Goal: Information Seeking & Learning: Learn about a topic

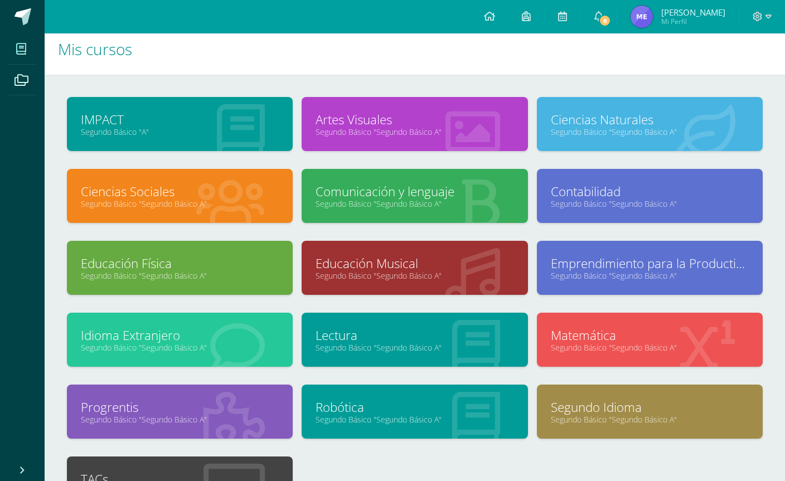
scroll to position [11, 0]
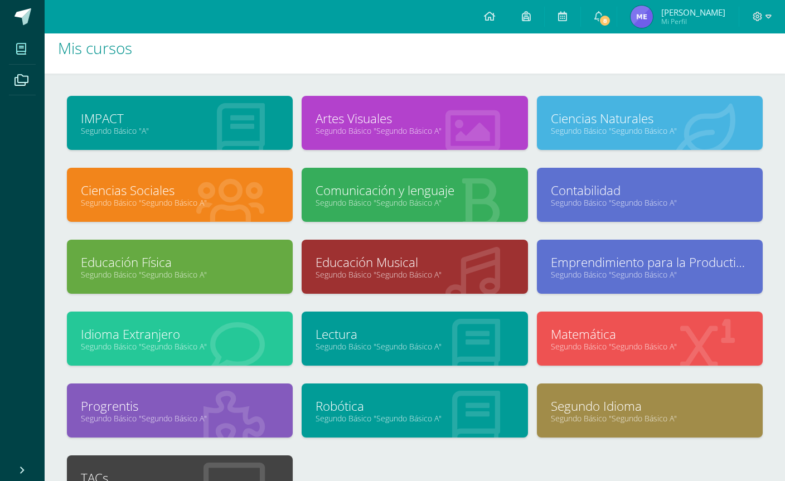
click at [482, 183] on link "Comunicación y lenguaje" at bounding box center [414, 190] width 198 height 17
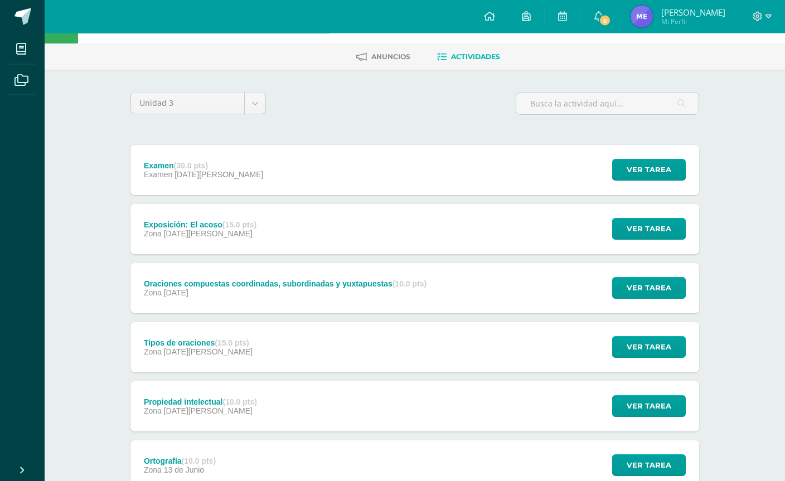
scroll to position [41, 0]
click at [531, 166] on div "Examen (30.0 pts) Examen [DATE][PERSON_NAME] Ver tarea Examen Comunicación y le…" at bounding box center [414, 170] width 568 height 50
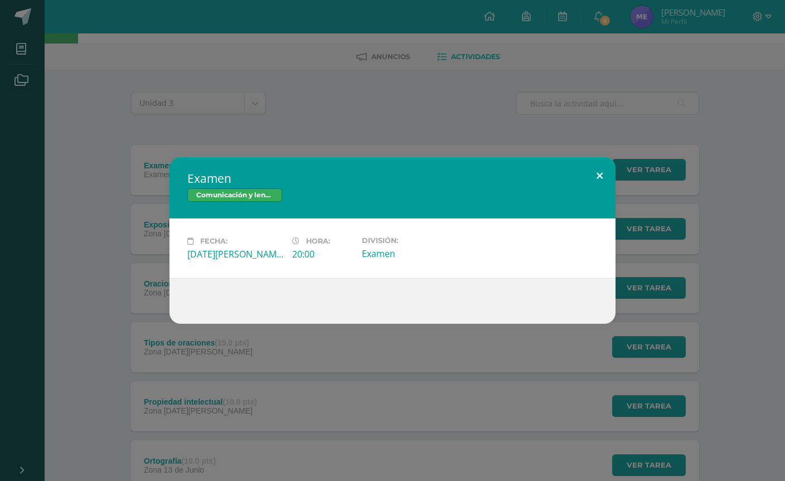
click at [599, 187] on button at bounding box center [600, 176] width 32 height 38
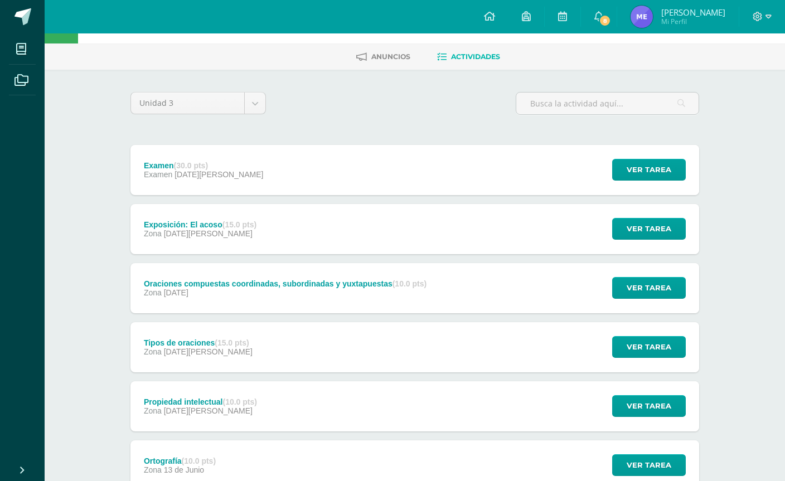
click at [560, 223] on div "Exposición: El acoso (15.0 pts) Zona [DATE] Ver tarea Exposición: El acoso Comu…" at bounding box center [414, 229] width 568 height 50
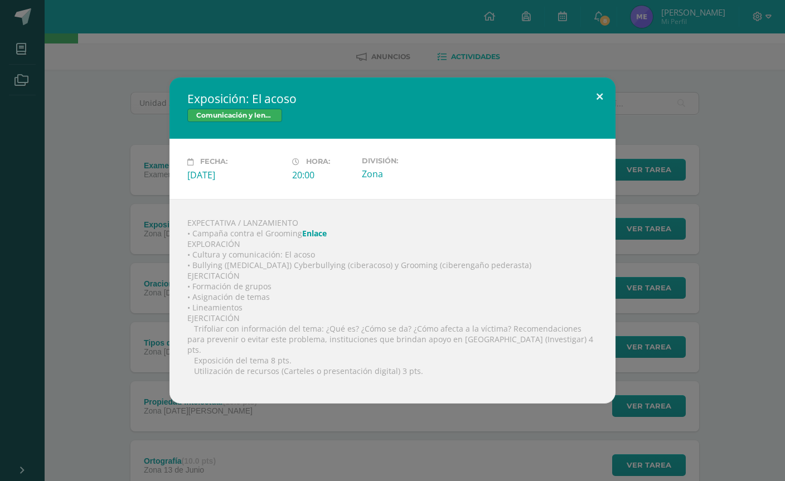
click at [602, 113] on button at bounding box center [600, 96] width 32 height 38
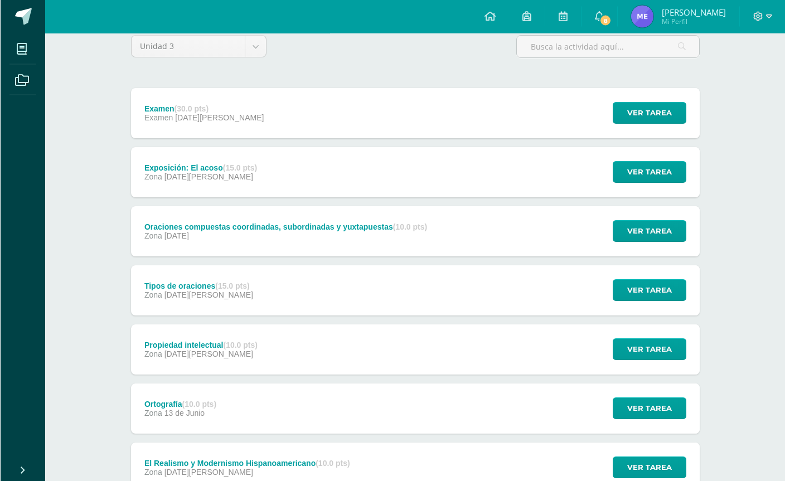
scroll to position [98, 0]
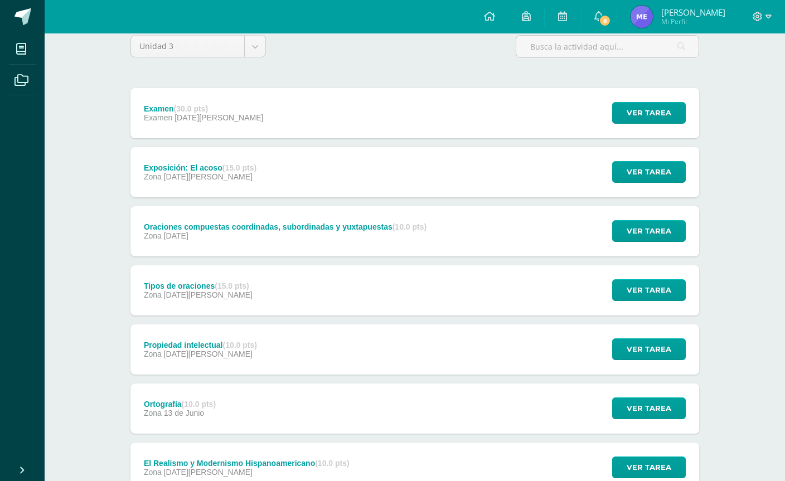
click at [525, 222] on div "Oraciones compuestas coordinadas, subordinadas y yuxtapuestas (10.0 pts) Zona […" at bounding box center [414, 231] width 568 height 50
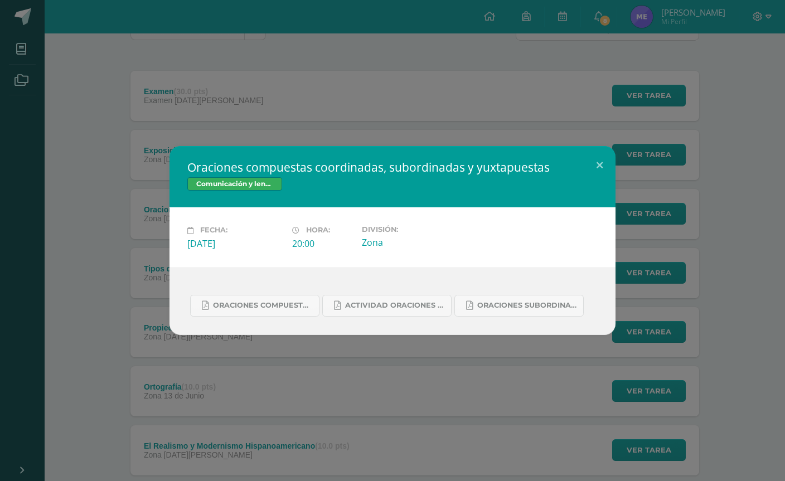
scroll to position [133, 0]
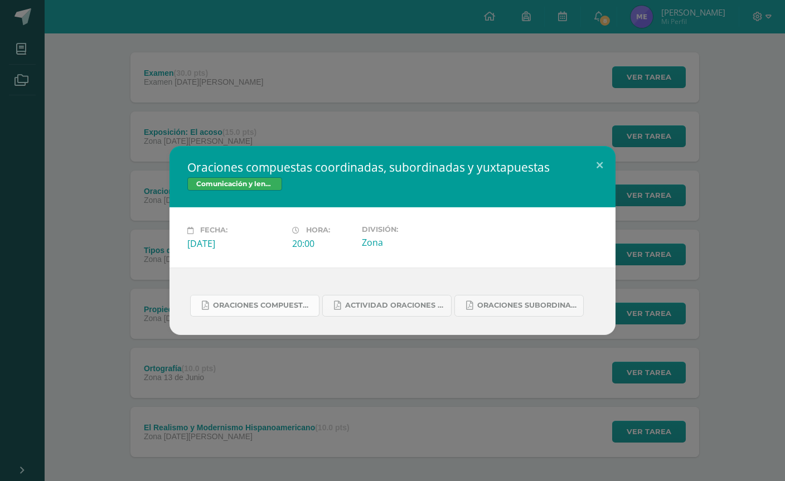
click at [222, 305] on span "Oraciones compuestas coordinadas 2do. Bás..pdf" at bounding box center [263, 305] width 100 height 9
click at [555, 304] on span "Oraciones subordinadas 2do. Baás^.pdf" at bounding box center [527, 305] width 100 height 9
click at [195, 59] on div "Oraciones compuestas coordinadas, subordinadas y yuxtapuestas Comunicación y le…" at bounding box center [392, 240] width 785 height 481
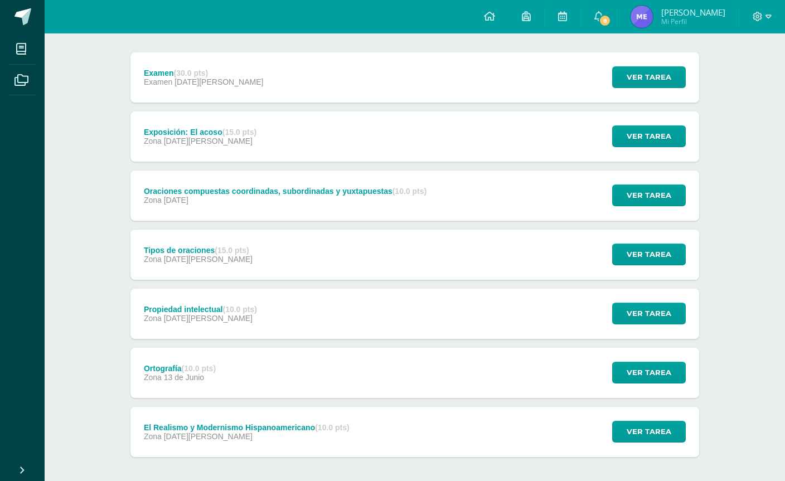
click at [260, 182] on div "Oraciones compuestas coordinadas, subordinadas y yuxtapuestas (10.0 pts) Zona […" at bounding box center [284, 196] width 309 height 50
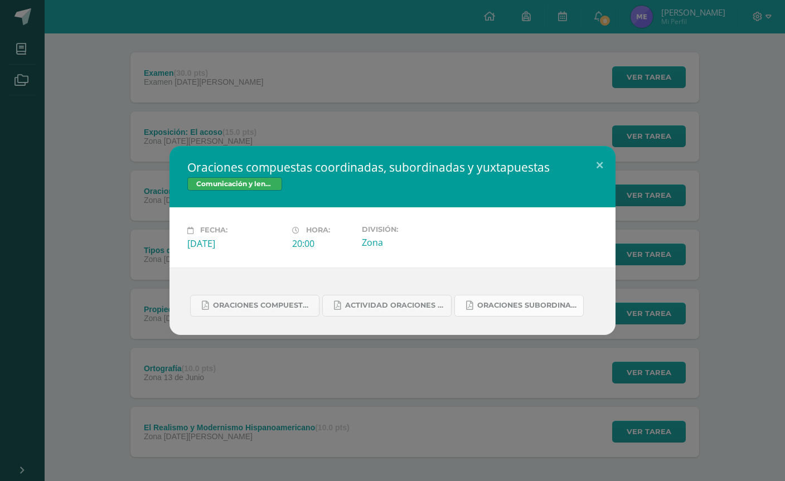
click at [522, 298] on link "Oraciones subordinadas 2do. Baás^.pdf" at bounding box center [518, 306] width 129 height 22
click at [358, 303] on span "Actividad Oraciones Compuestas Coordinadas.pdf" at bounding box center [395, 305] width 100 height 9
click at [208, 316] on link "Oraciones compuestas coordinadas 2do. Bás..pdf" at bounding box center [254, 306] width 129 height 22
click at [116, 235] on div "Oraciones compuestas coordinadas, subordinadas y yuxtapuestas Comunicación y le…" at bounding box center [392, 240] width 776 height 188
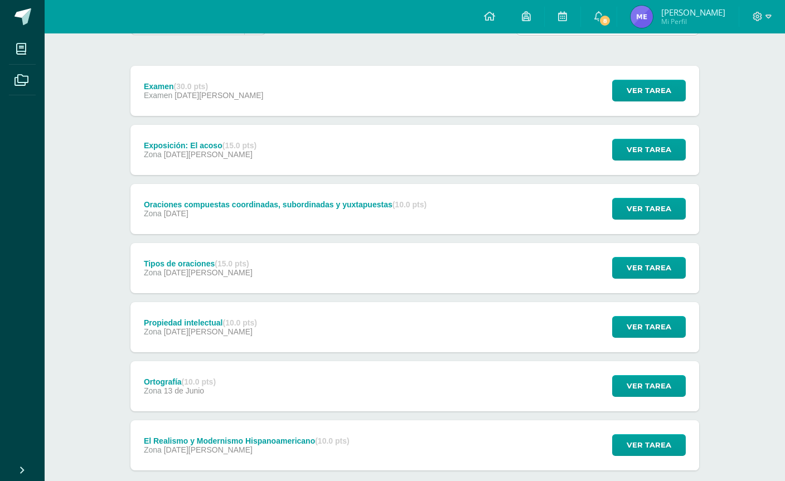
scroll to position [116, 0]
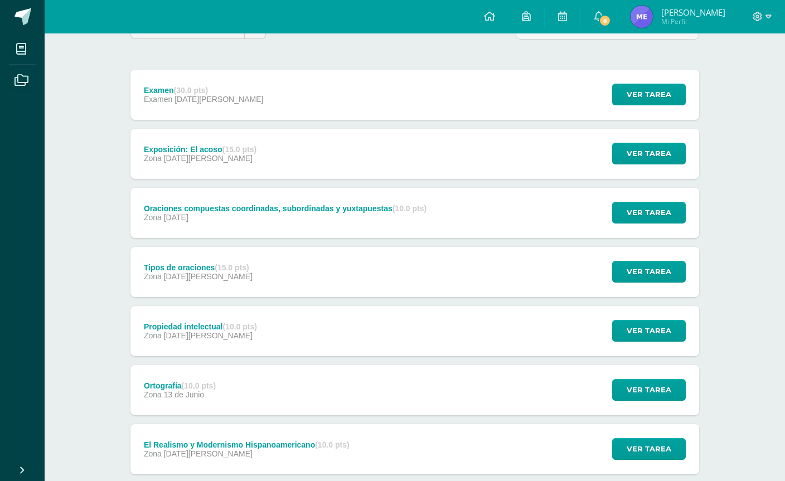
click at [187, 273] on span "[DATE][PERSON_NAME]" at bounding box center [208, 276] width 89 height 9
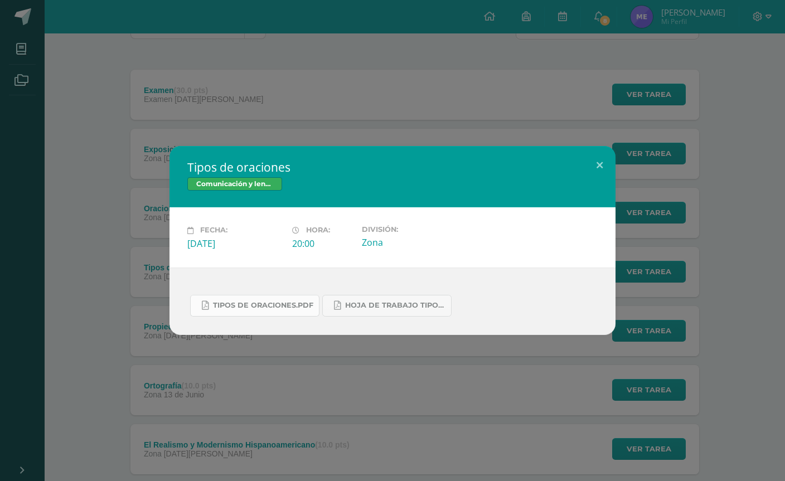
click at [225, 310] on span "Tipos de oraciones.pdf" at bounding box center [263, 305] width 100 height 9
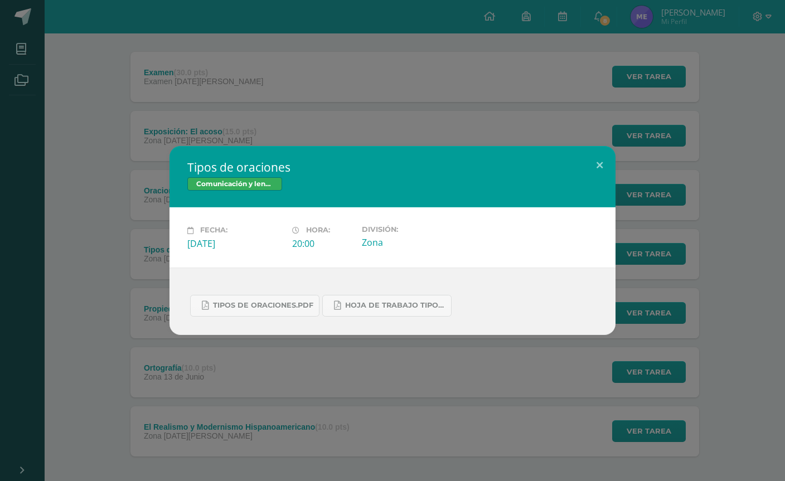
click at [138, 179] on div "Tipos de oraciones Comunicación y lenguaje Fecha: [DATE][PERSON_NAME]: 20:00 Di…" at bounding box center [392, 240] width 776 height 188
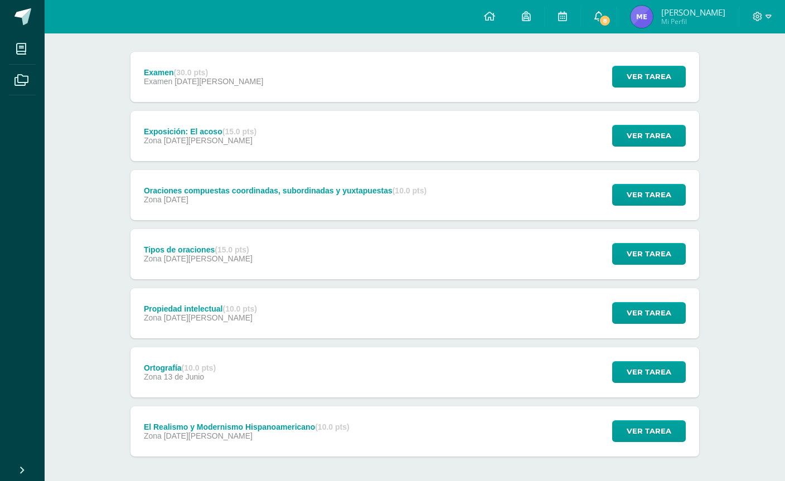
click at [616, 22] on link "8" at bounding box center [599, 16] width 36 height 33
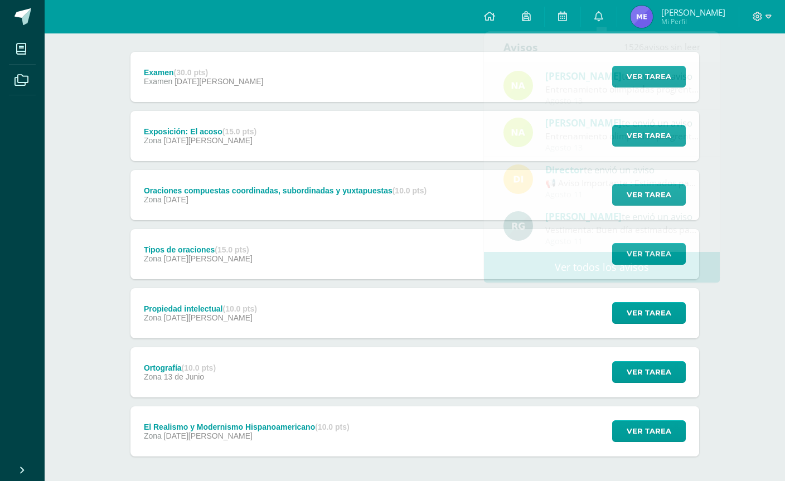
click at [548, 334] on div "Propiedad intelectual (10.0 pts) Zona [DATE][PERSON_NAME] Ver tarea Propiedad i…" at bounding box center [414, 313] width 568 height 50
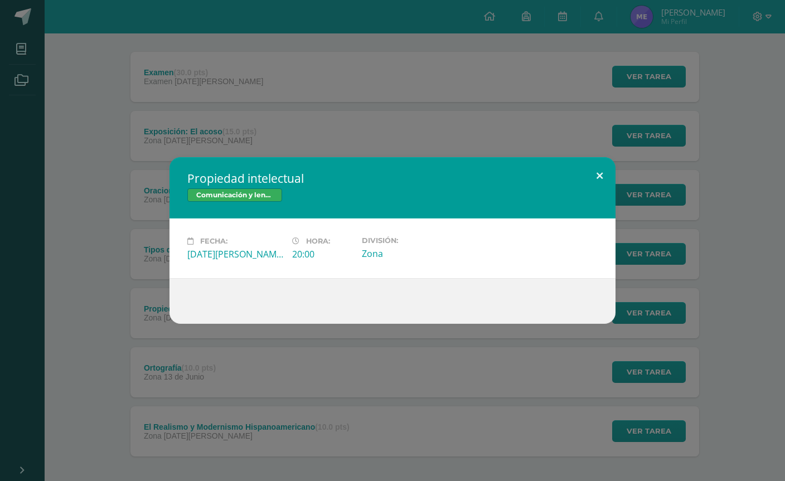
click at [600, 179] on button at bounding box center [600, 176] width 32 height 38
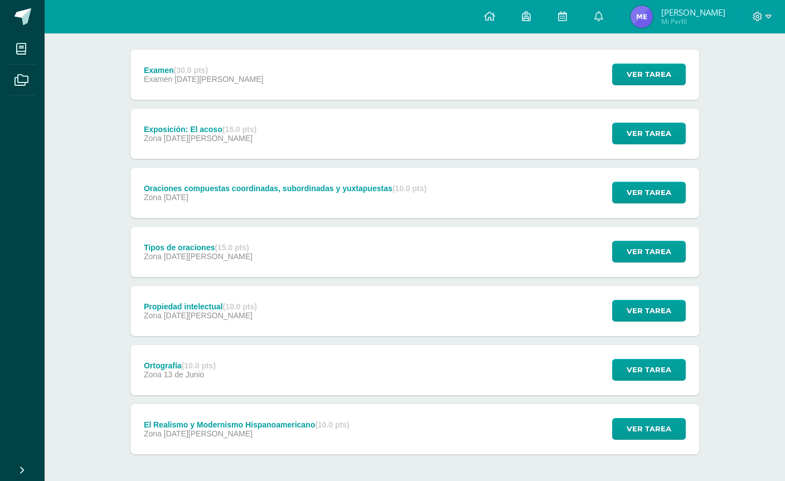
scroll to position [137, 0]
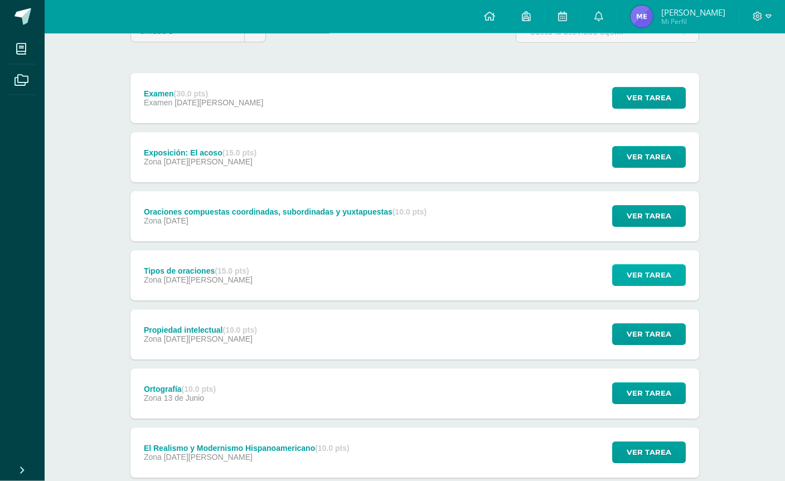
click at [655, 276] on span "Ver tarea" at bounding box center [648, 275] width 45 height 21
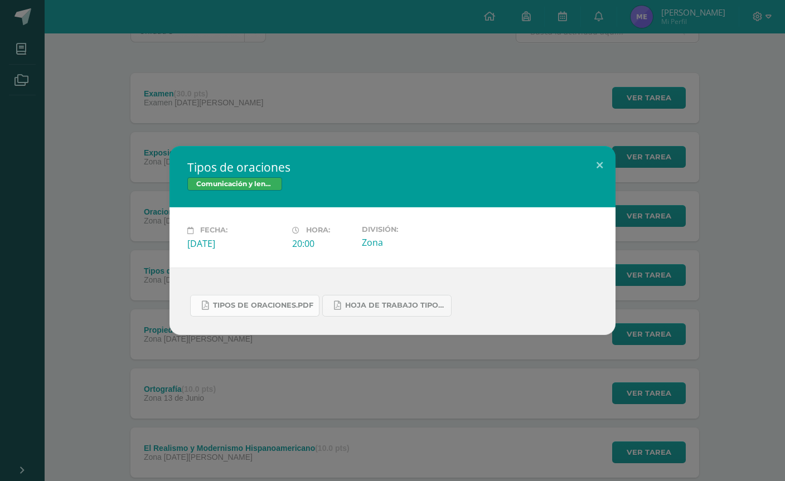
click at [223, 310] on span "Tipos de oraciones.pdf" at bounding box center [263, 305] width 100 height 9
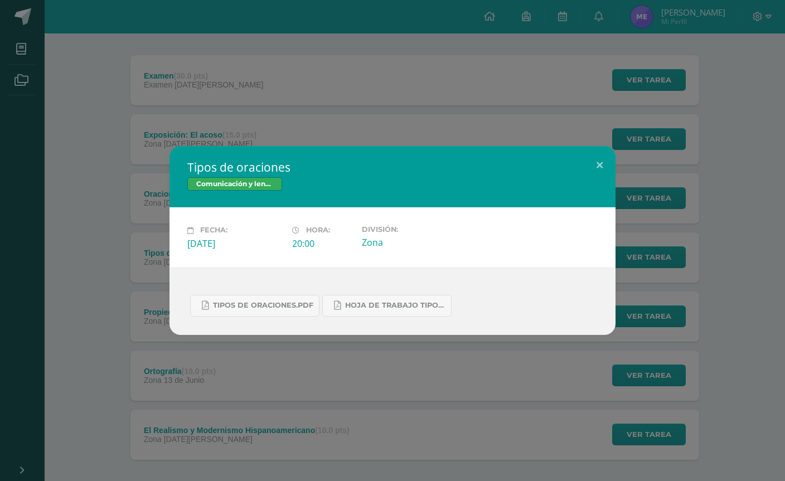
click at [115, 156] on div "Tipos de oraciones Comunicación y lenguaje Fecha: [DATE][PERSON_NAME]: 20:00 Di…" at bounding box center [392, 240] width 776 height 188
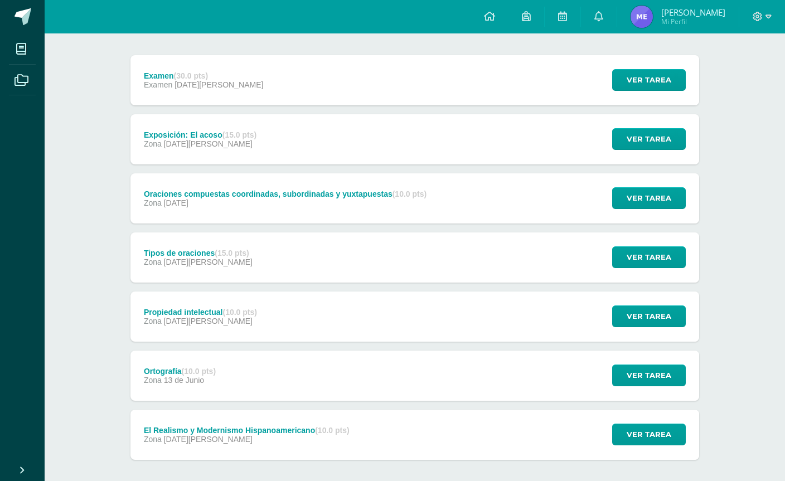
click at [161, 207] on span "Zona" at bounding box center [153, 202] width 18 height 9
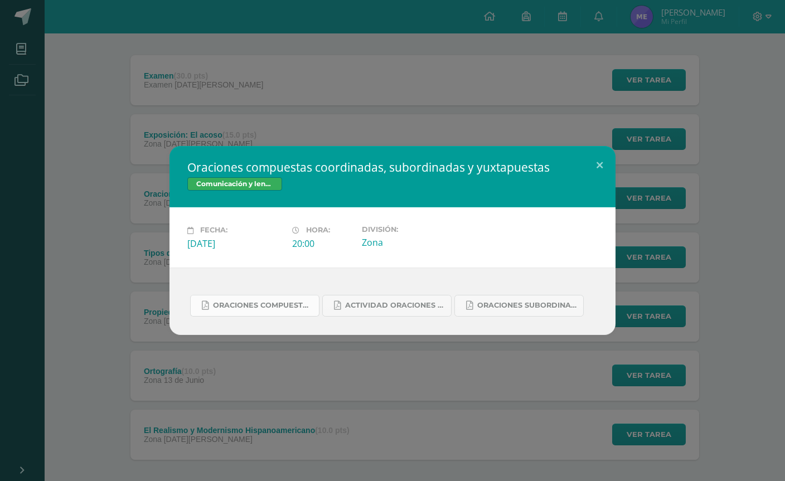
click at [254, 317] on link "Oraciones compuestas coordinadas 2do. Bás..pdf" at bounding box center [254, 306] width 129 height 22
